Goal: Task Accomplishment & Management: Manage account settings

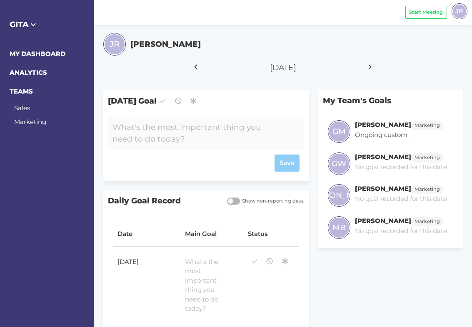
click at [170, 143] on div at bounding box center [198, 133] width 180 height 33
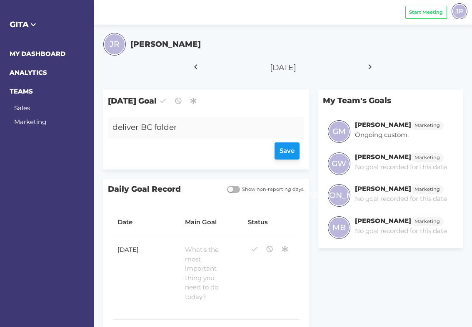
click at [286, 153] on div "Save" at bounding box center [206, 151] width 187 height 17
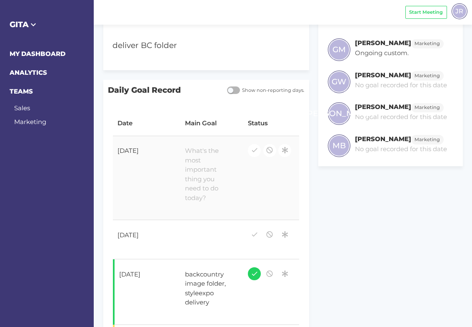
scroll to position [83, 0]
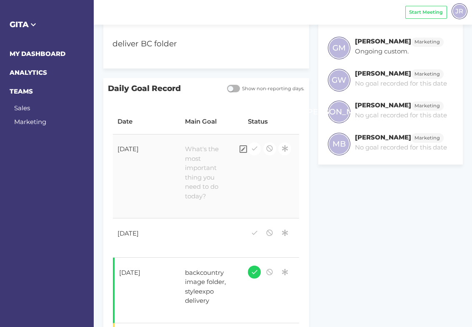
click at [201, 161] on div at bounding box center [208, 173] width 54 height 66
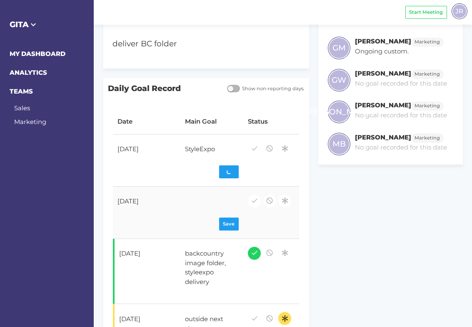
click at [204, 206] on div at bounding box center [208, 202] width 54 height 21
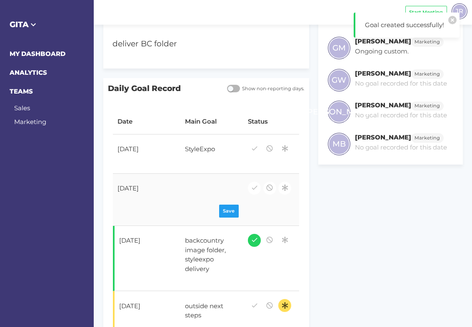
scroll to position [70, 0]
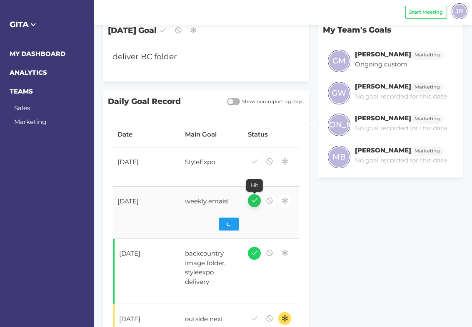
click at [257, 197] on icon "button" at bounding box center [255, 199] width 8 height 11
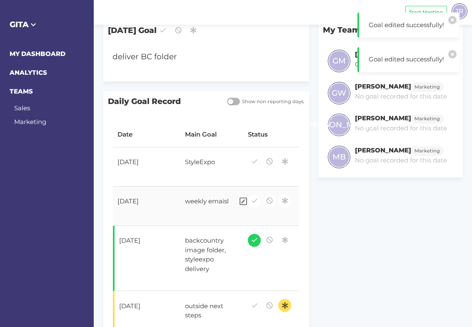
click at [222, 201] on div "weekly emaisl" at bounding box center [208, 202] width 54 height 21
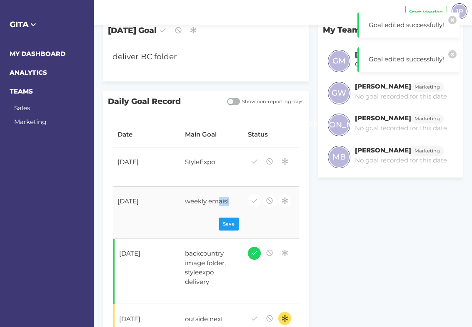
drag, startPoint x: 219, startPoint y: 200, endPoint x: 240, endPoint y: 200, distance: 21.7
click at [240, 200] on div "weekly emaisl" at bounding box center [212, 202] width 63 height 21
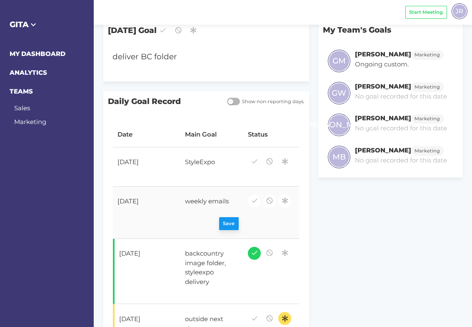
click at [230, 221] on div "Save" at bounding box center [212, 223] width 54 height 13
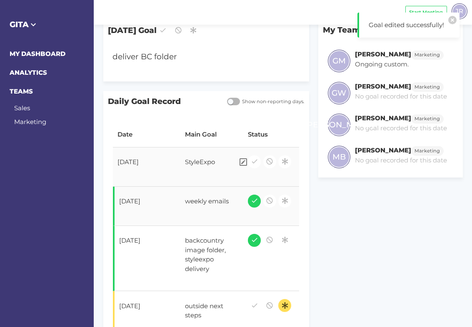
click at [214, 163] on div "StyleExpo" at bounding box center [208, 163] width 54 height 21
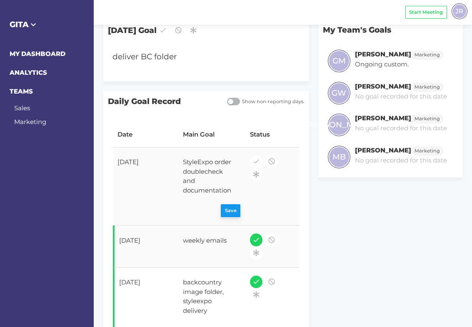
click at [228, 217] on div "Save" at bounding box center [212, 210] width 58 height 13
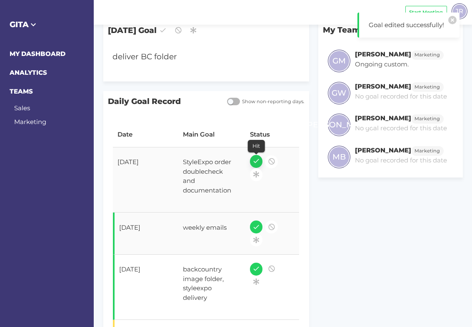
click at [256, 159] on icon "button" at bounding box center [257, 160] width 8 height 11
